Goal: Navigation & Orientation: Find specific page/section

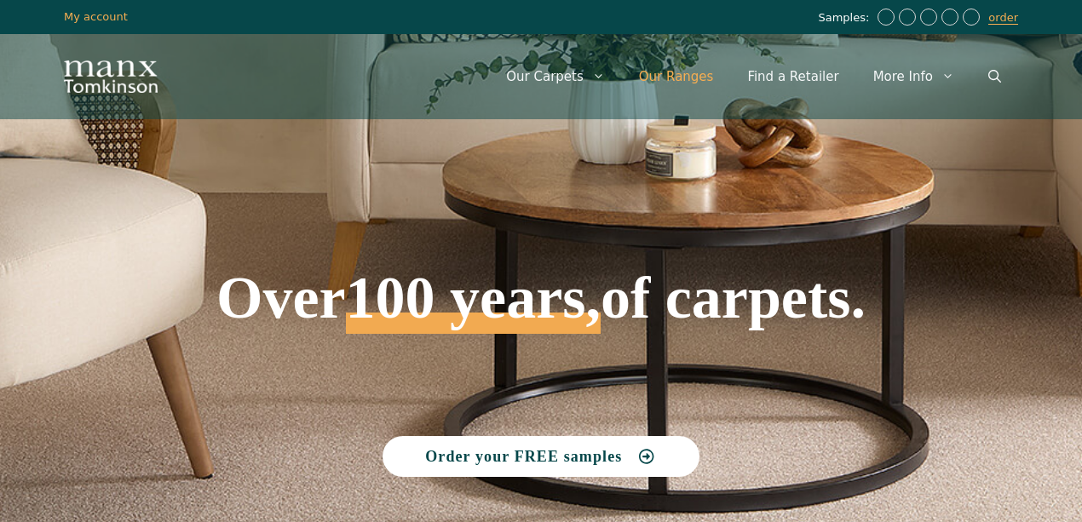
click at [683, 75] on link "Our Ranges" at bounding box center [676, 76] width 109 height 51
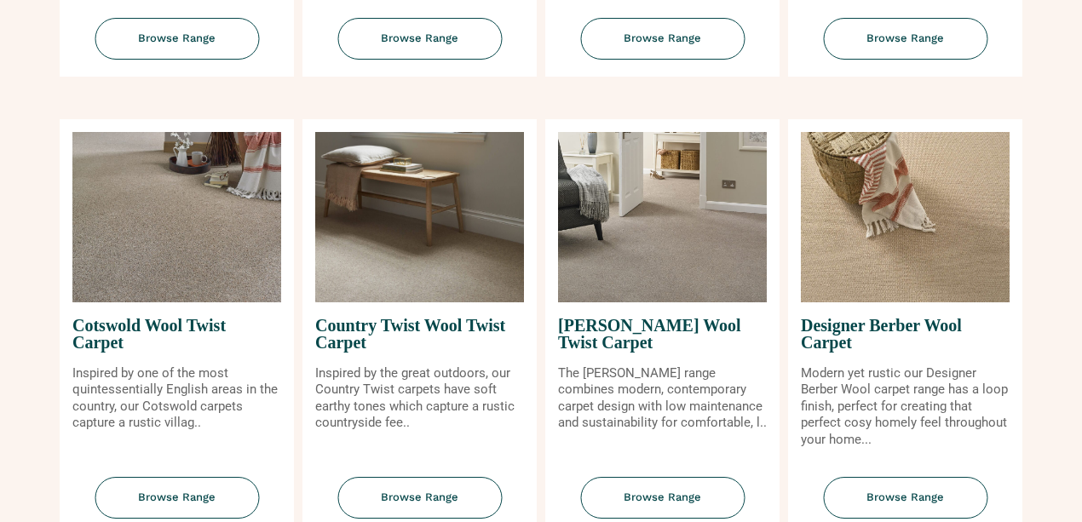
scroll to position [624, 0]
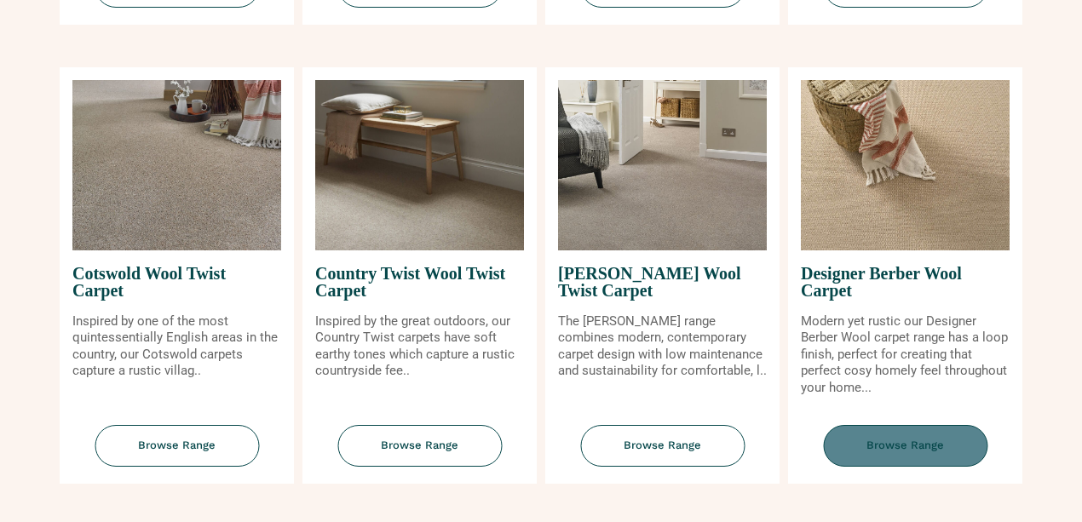
drag, startPoint x: 915, startPoint y: 448, endPoint x: 896, endPoint y: 410, distance: 41.9
click at [915, 446] on span "Browse Range" at bounding box center [905, 446] width 164 height 42
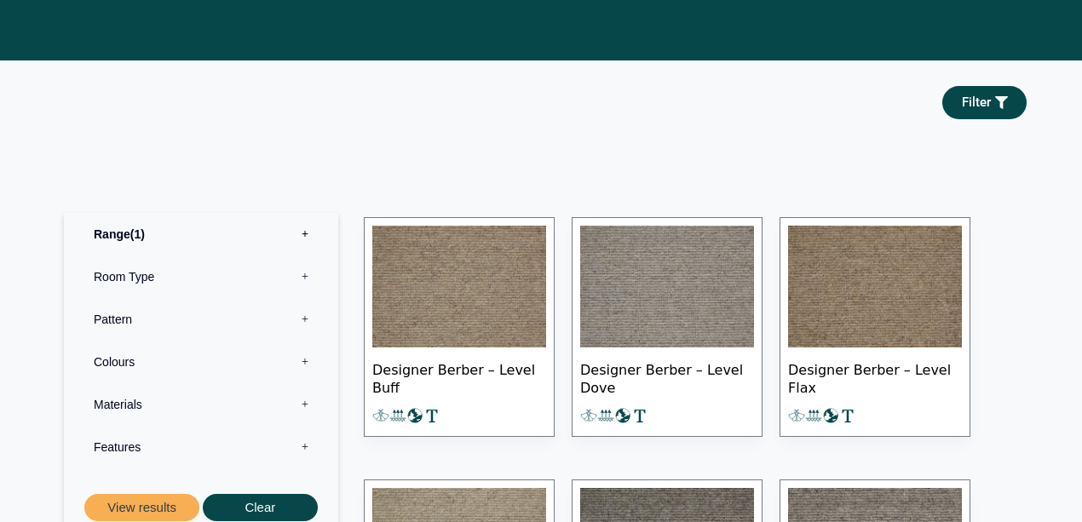
scroll to position [852, 0]
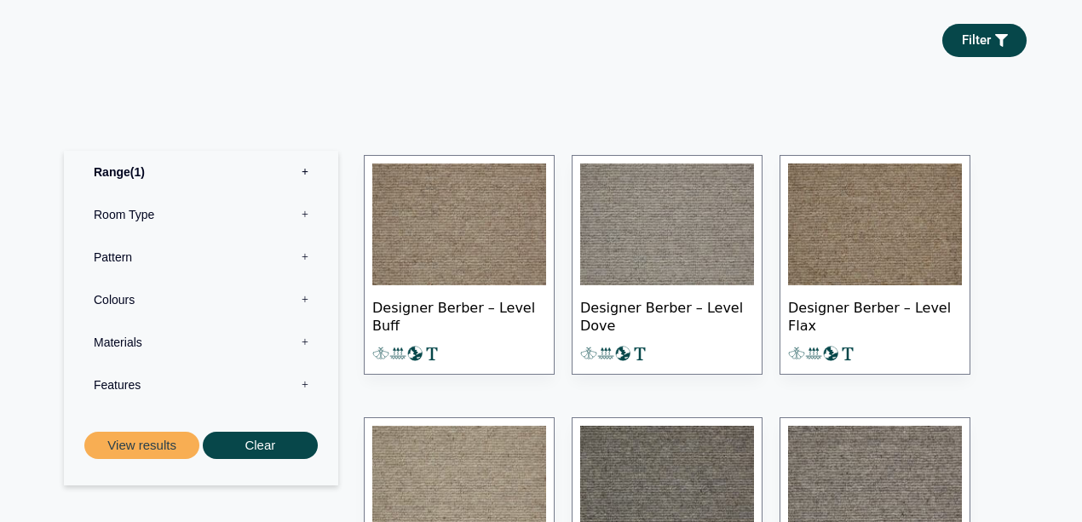
click at [502, 243] on img at bounding box center [459, 225] width 174 height 123
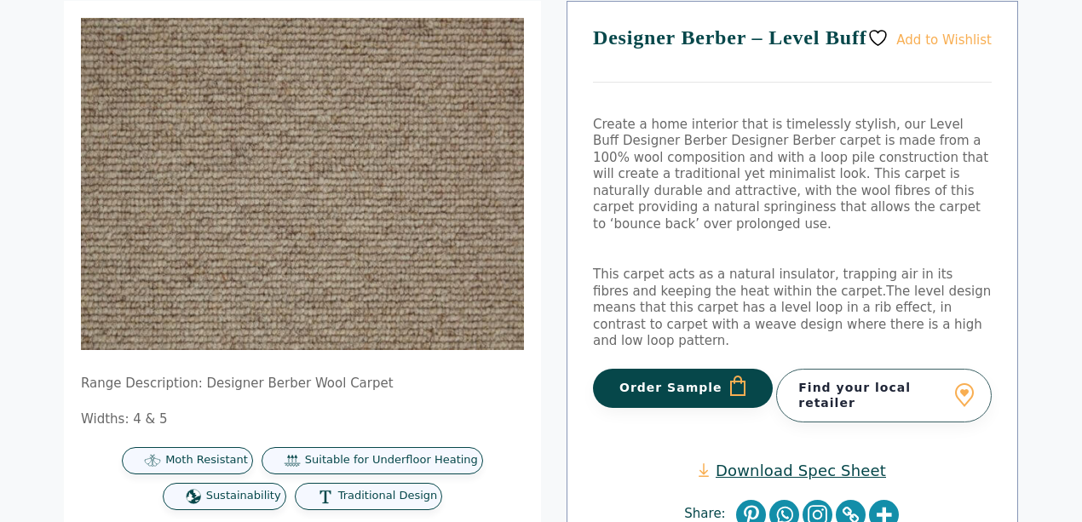
scroll to position [397, 0]
